Goal: Entertainment & Leisure: Consume media (video, audio)

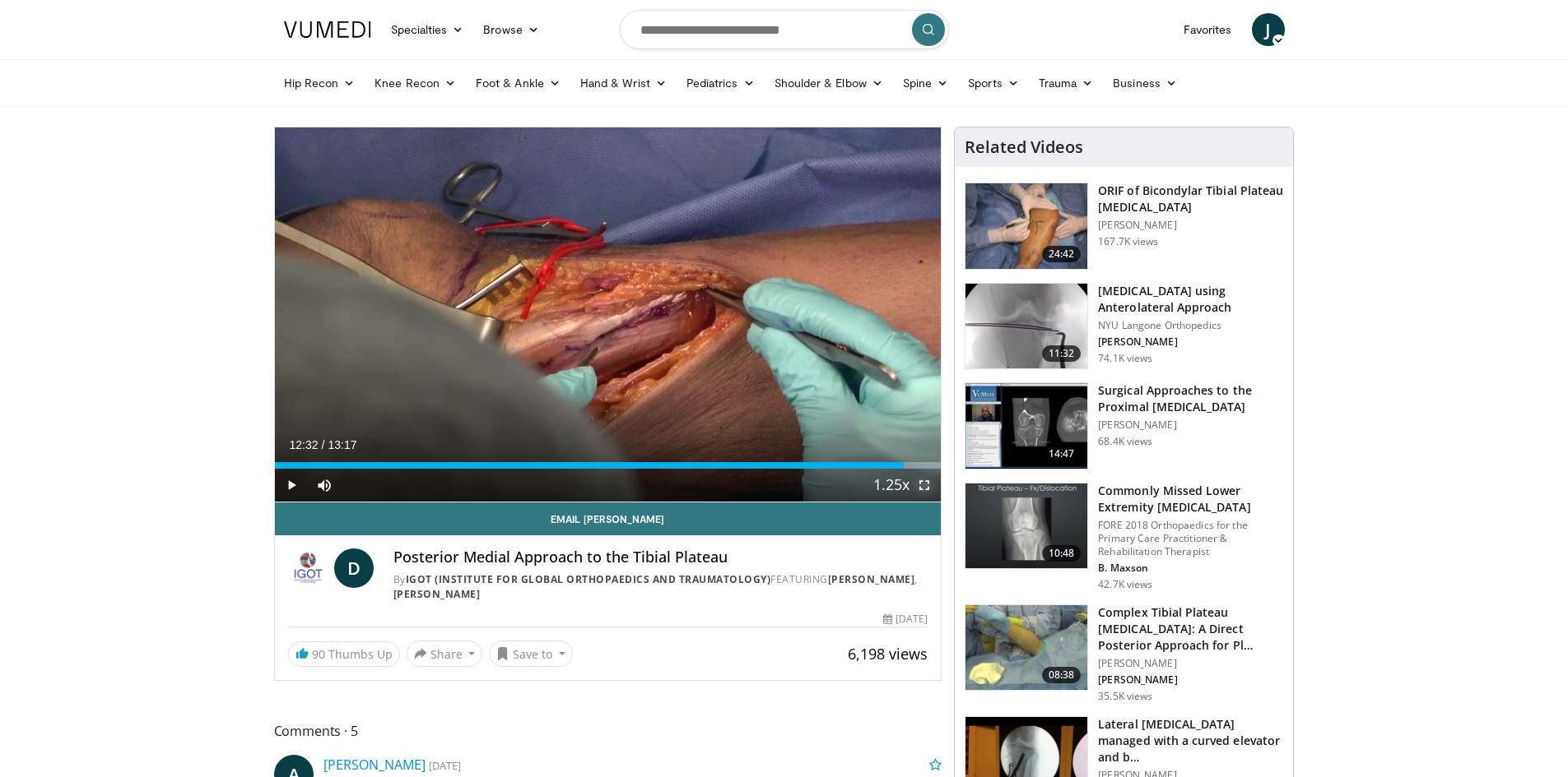
click at [923, 487] on span "Video Player" at bounding box center [924, 485] width 33 height 33
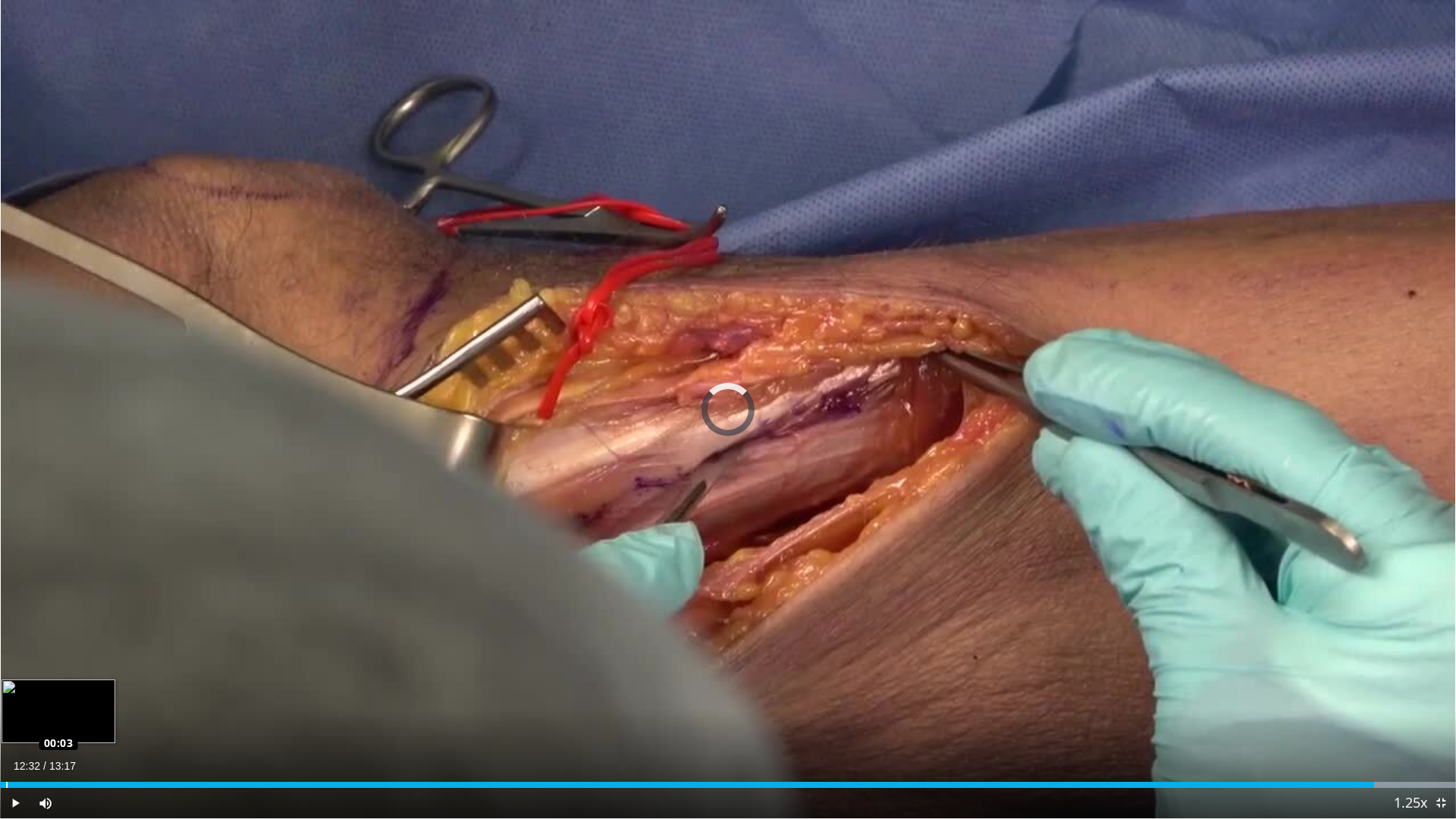
click at [6, 716] on div "Loaded : 100.00% 00:03 00:03" at bounding box center [728, 785] width 1456 height 6
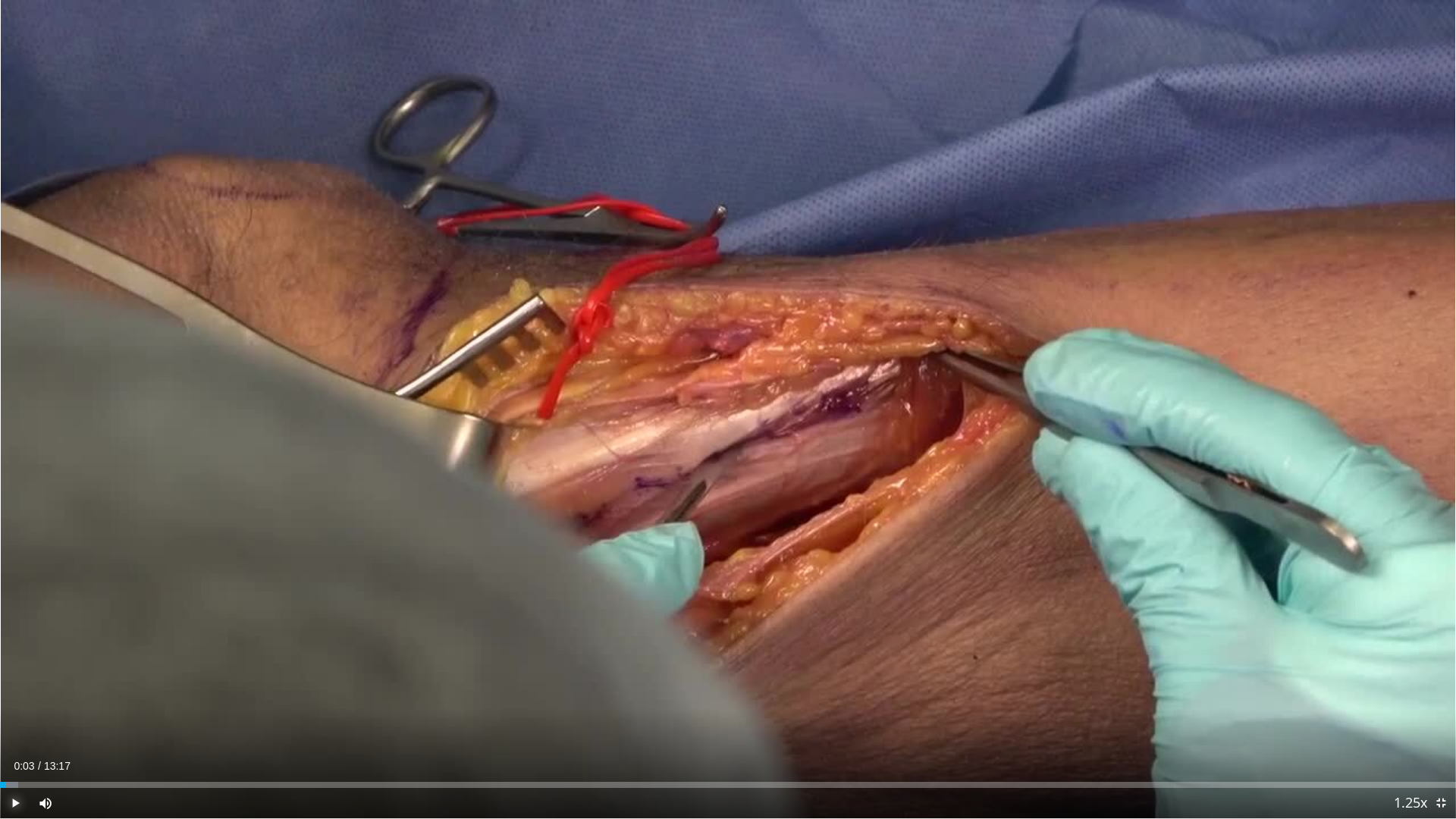
click at [14, 716] on span "Video Player" at bounding box center [15, 803] width 31 height 31
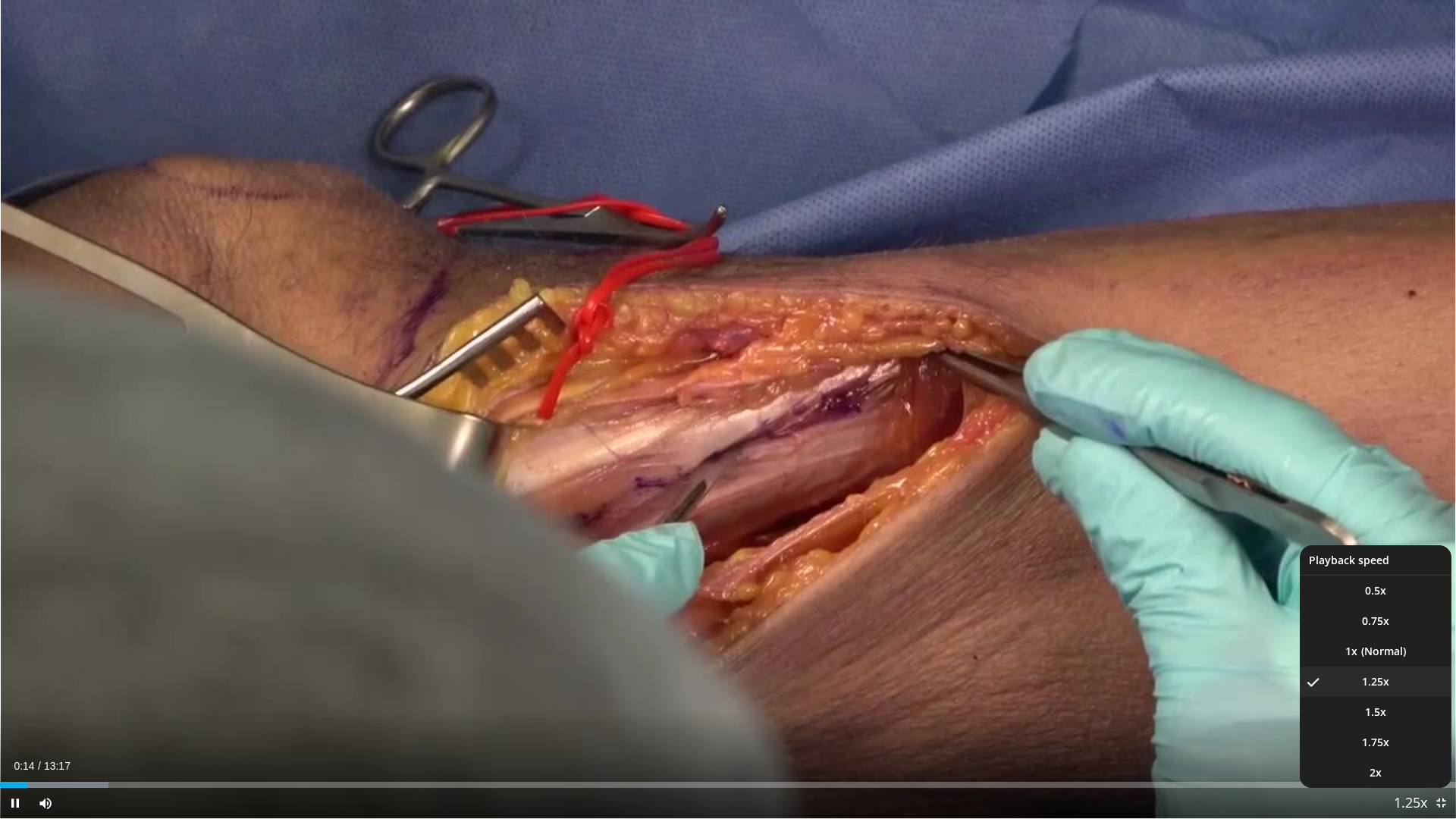
click at [1414, 716] on span "Video Player" at bounding box center [1410, 804] width 21 height 31
click at [1390, 714] on li "1.5x" at bounding box center [1375, 712] width 152 height 31
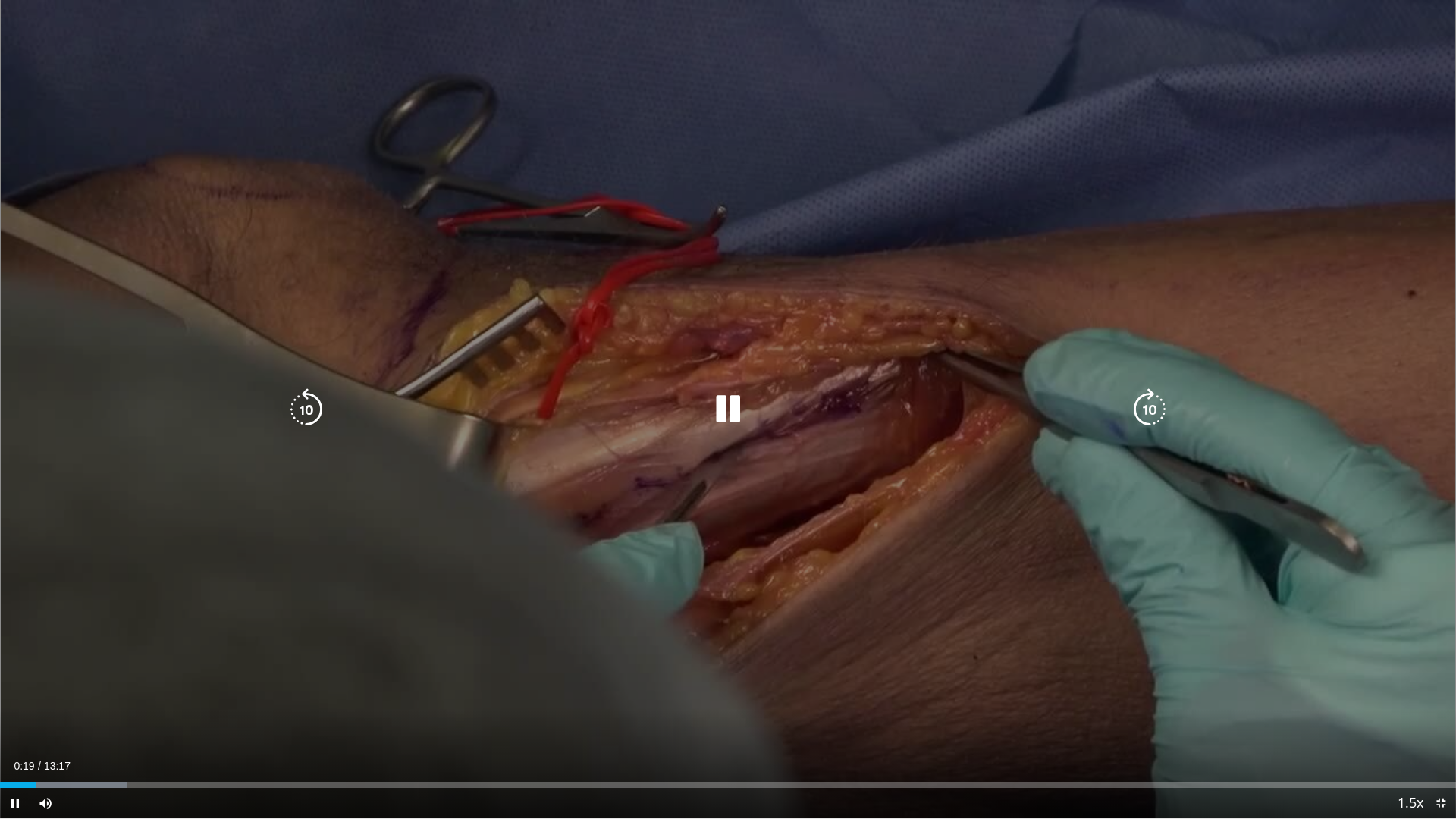
click at [731, 416] on icon "Video Player" at bounding box center [728, 409] width 42 height 42
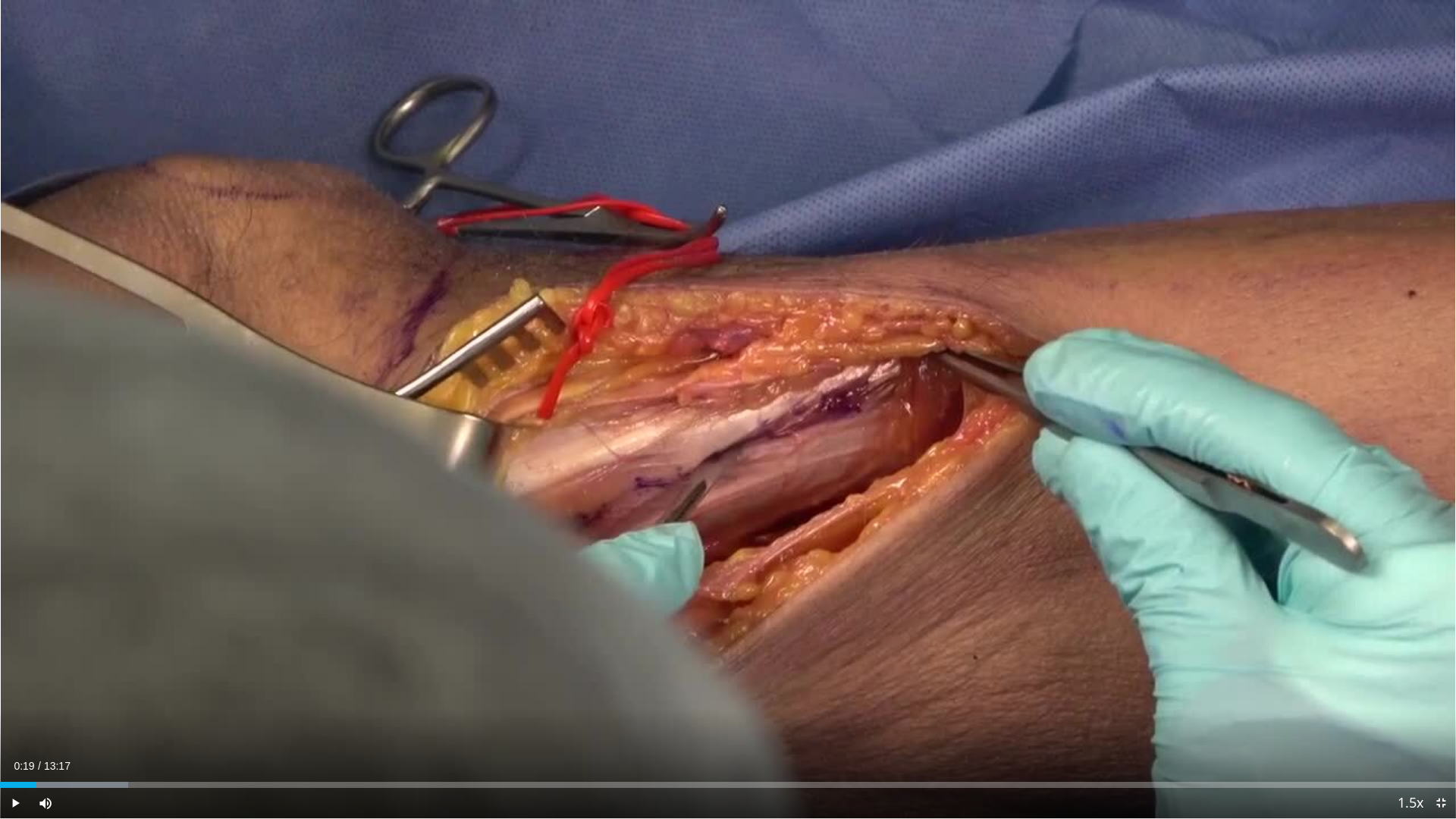
click at [731, 416] on div "20 seconds Tap to unmute" at bounding box center [728, 409] width 1456 height 818
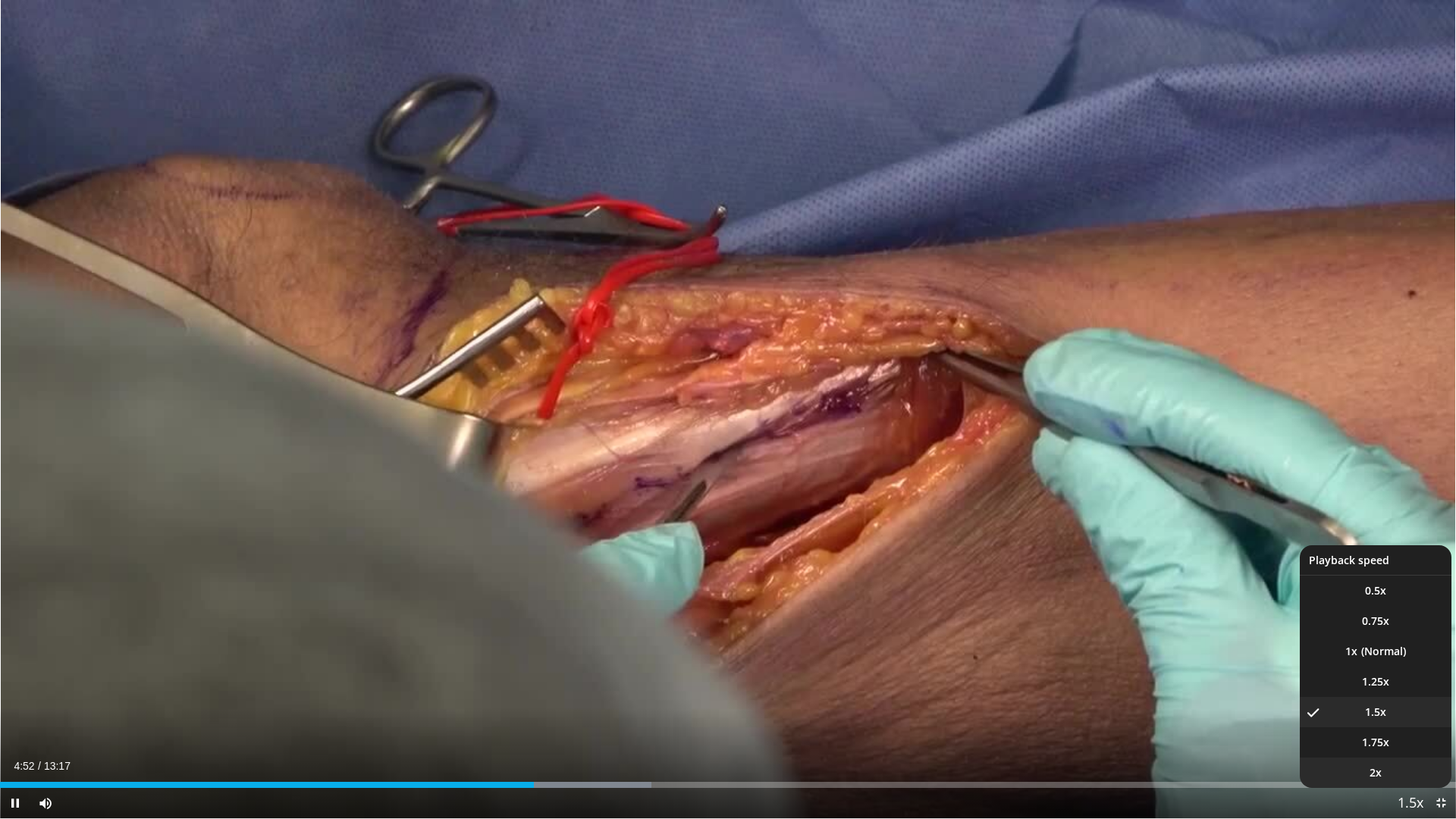
click at [1395, 716] on li "2x" at bounding box center [1375, 772] width 152 height 31
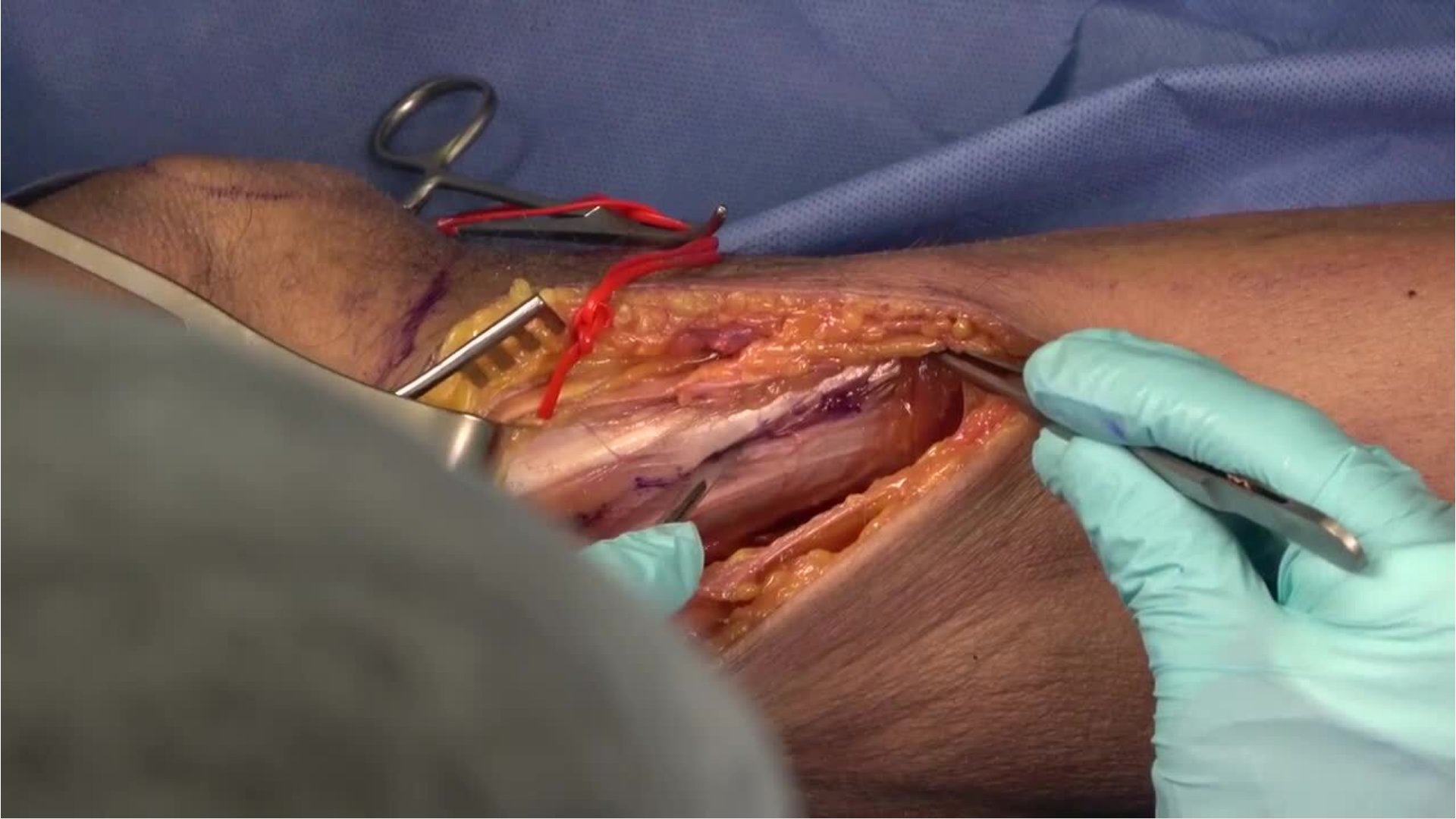
click at [1395, 716] on button "Playback Rate" at bounding box center [1410, 803] width 31 height 31
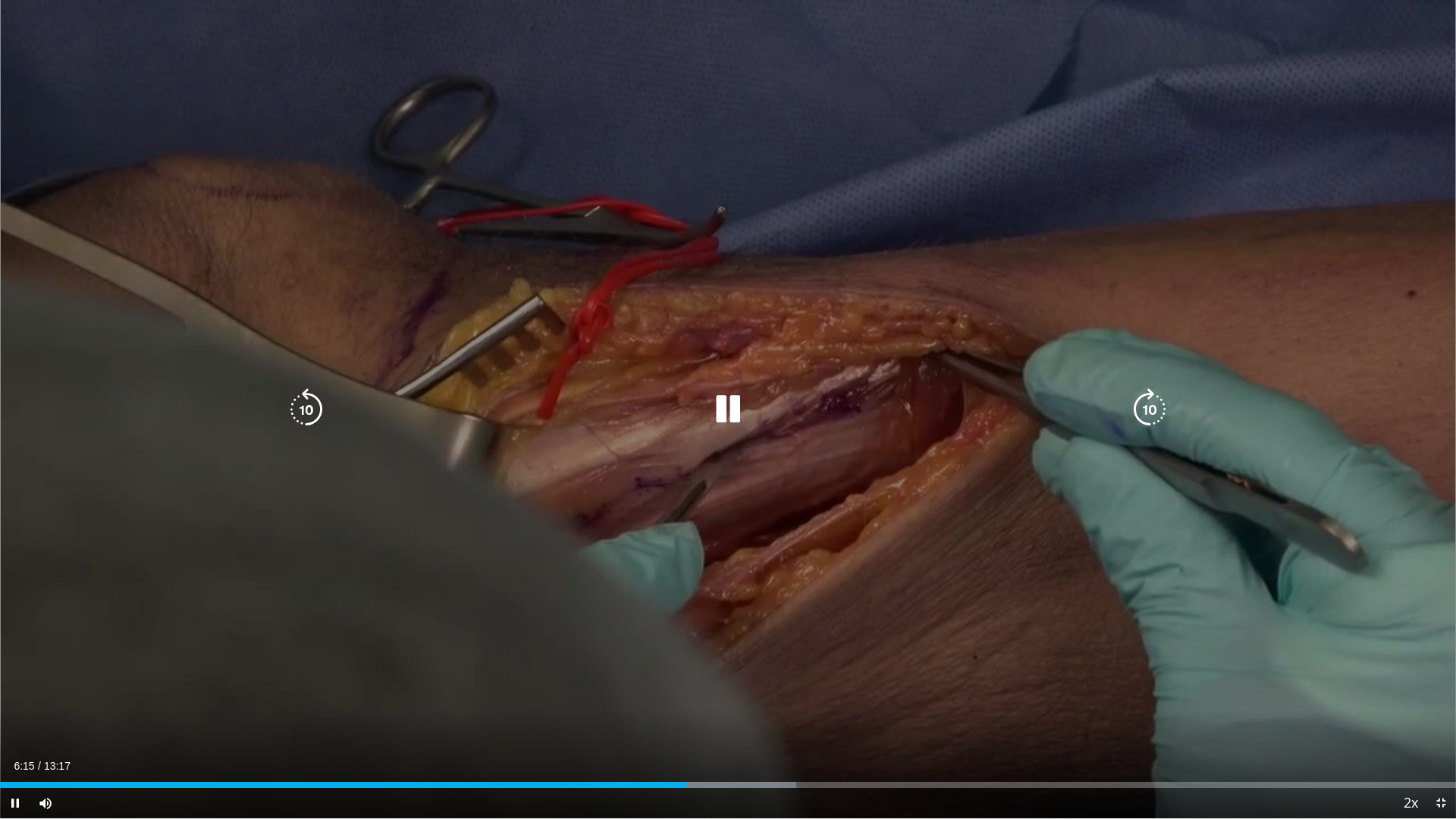
click at [1286, 600] on div "20 seconds Tap to unmute" at bounding box center [728, 409] width 1456 height 818
